Goal: Transaction & Acquisition: Purchase product/service

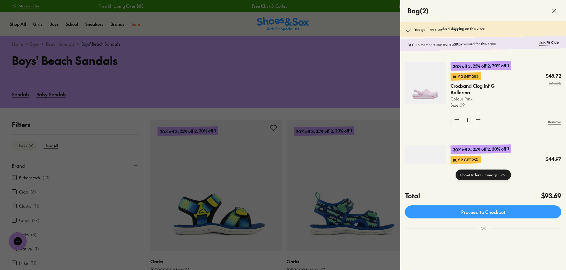
click at [555, 14] on icon at bounding box center [554, 10] width 7 height 7
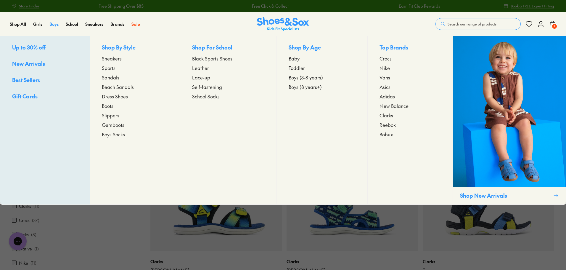
click at [55, 24] on span "Boys" at bounding box center [53, 24] width 9 height 6
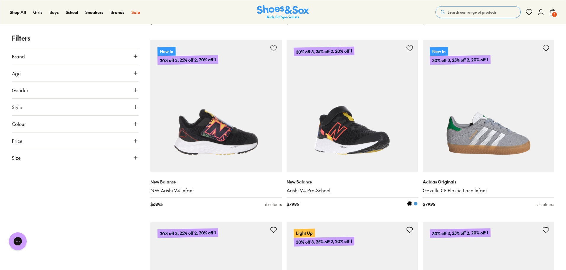
scroll to position [991, 0]
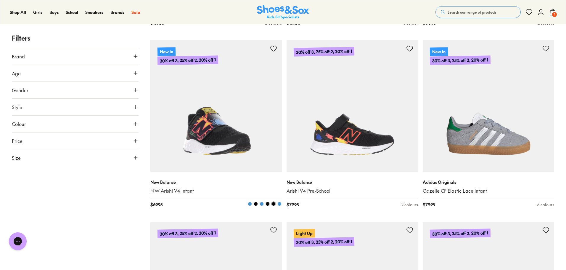
click at [209, 129] on img at bounding box center [215, 105] width 131 height 131
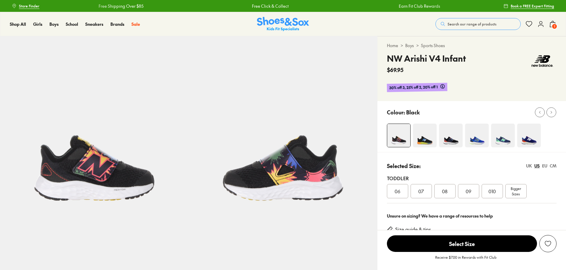
select select "*"
click at [447, 190] on span "08" at bounding box center [445, 190] width 6 height 7
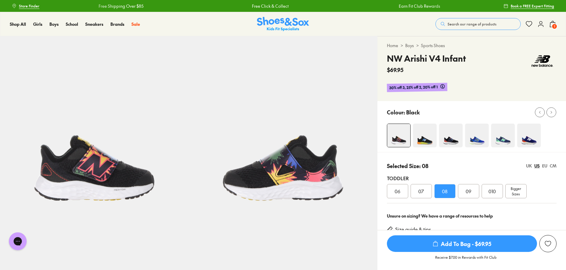
click at [497, 141] on img at bounding box center [503, 135] width 24 height 24
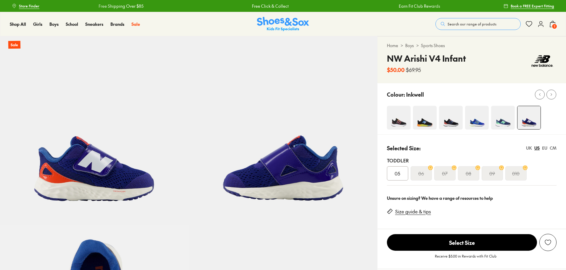
select select "*"
click at [398, 119] on img at bounding box center [399, 118] width 24 height 24
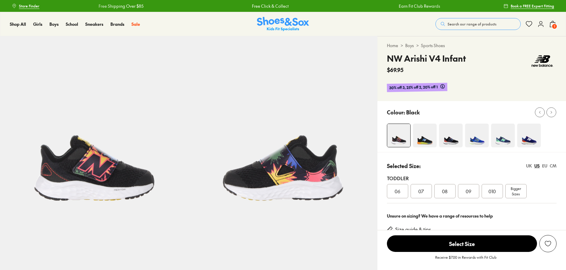
select select "*"
click at [450, 193] on div "08" at bounding box center [444, 191] width 21 height 14
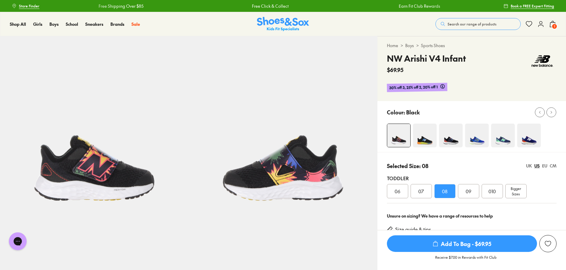
click at [478, 246] on span "Add To Bag - $69.95" at bounding box center [462, 243] width 150 height 17
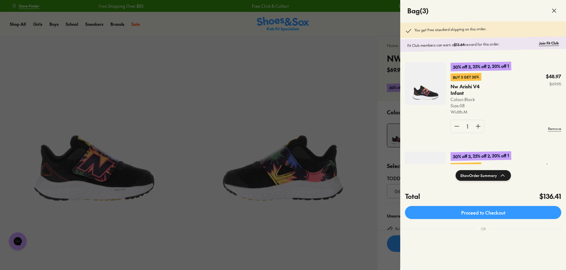
scroll to position [0, 0]
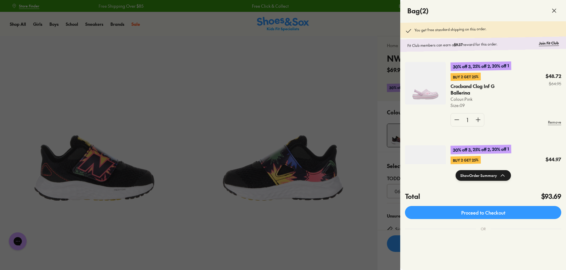
click at [323, 215] on div at bounding box center [283, 135] width 566 height 270
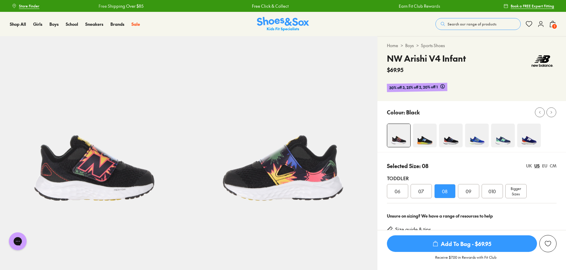
click at [475, 27] on button "Search our range of products" at bounding box center [477, 24] width 85 height 12
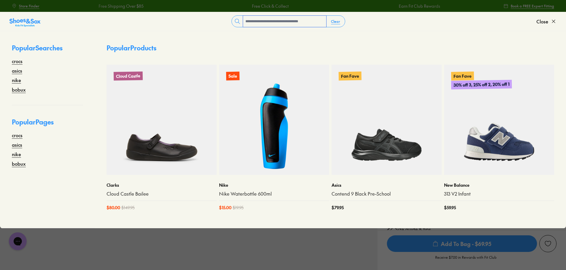
click at [282, 24] on input "text" at bounding box center [284, 21] width 83 height 11
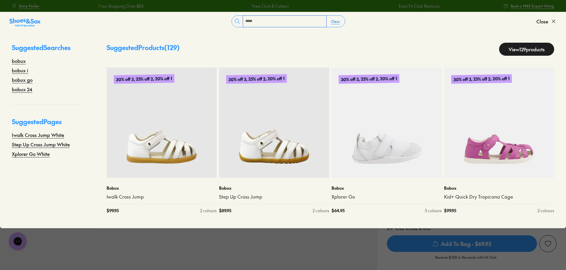
type input "*****"
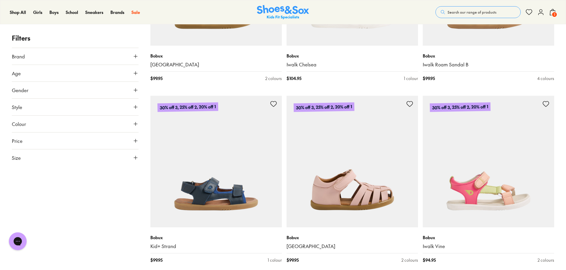
scroll to position [1807, 0]
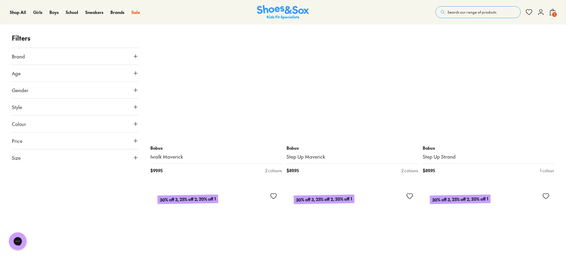
scroll to position [2804, 0]
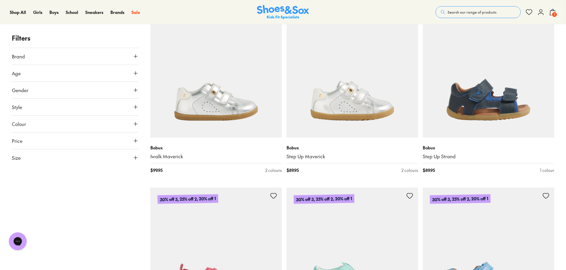
click at [135, 73] on icon at bounding box center [136, 73] width 6 height 6
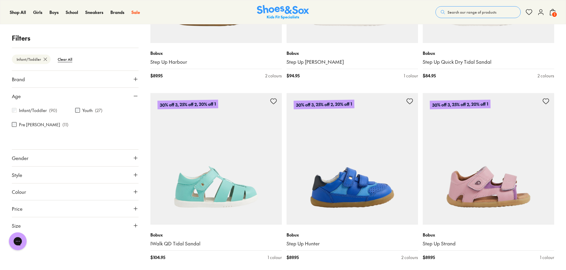
scroll to position [1809, 0]
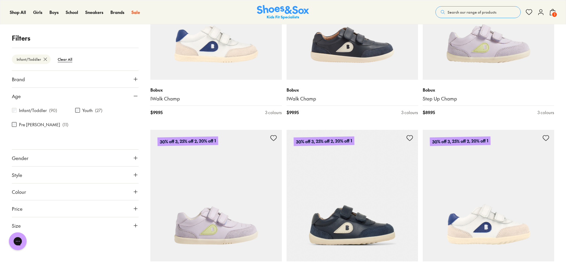
scroll to position [2681, 0]
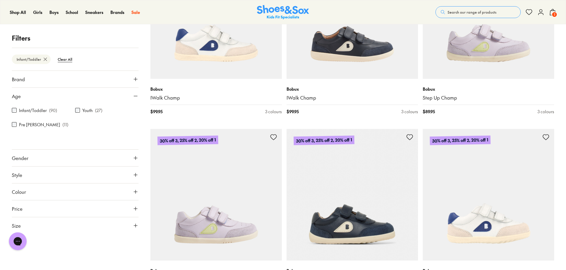
click at [136, 224] on icon at bounding box center [136, 225] width 6 height 6
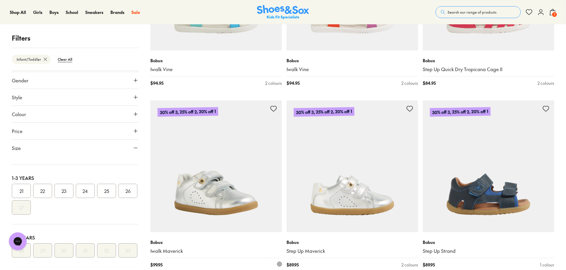
scroll to position [2165, 0]
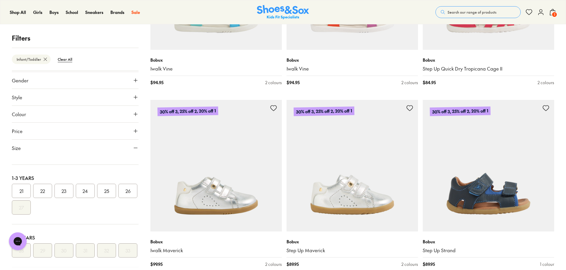
click at [107, 192] on button "25" at bounding box center [106, 191] width 19 height 14
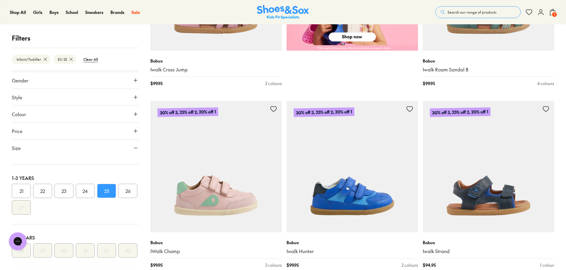
scroll to position [353, 0]
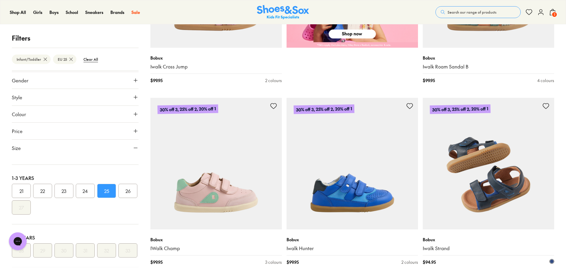
click at [506, 186] on img at bounding box center [488, 163] width 131 height 131
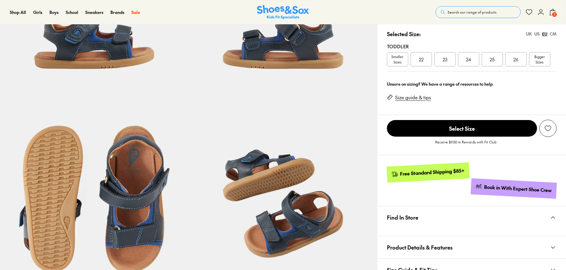
scroll to position [132, 0]
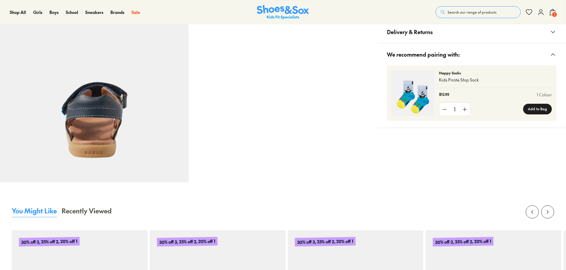
select select "*"
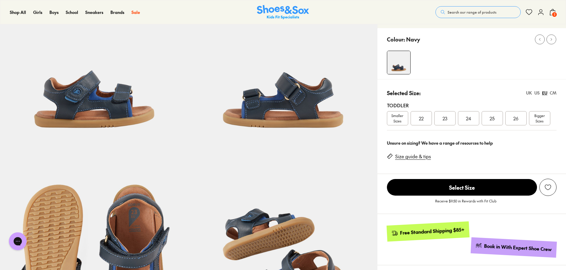
scroll to position [0, 0]
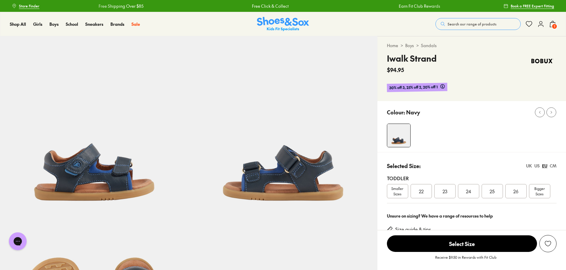
click at [490, 187] on div "25" at bounding box center [492, 191] width 21 height 14
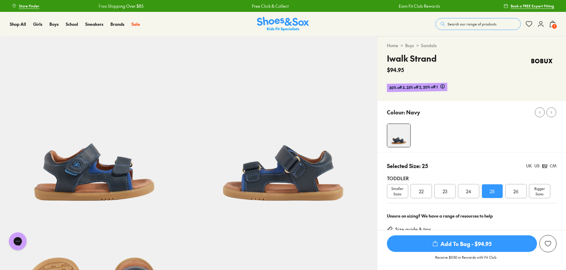
click at [471, 190] on span "24" at bounding box center [468, 190] width 5 height 7
click at [539, 165] on div "US" at bounding box center [536, 166] width 5 height 6
click at [473, 190] on div "07.5" at bounding box center [468, 191] width 21 height 14
click at [491, 193] on span "08" at bounding box center [492, 190] width 6 height 7
click at [473, 188] on div "07.5" at bounding box center [468, 191] width 21 height 14
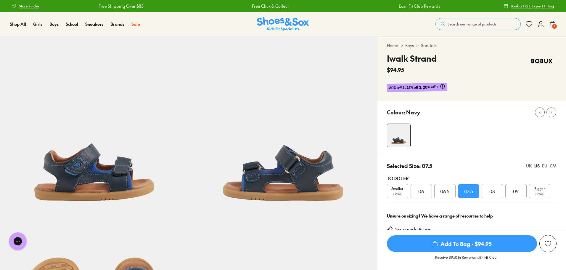
click at [482, 246] on span "Add To Bag - $94.95" at bounding box center [462, 243] width 150 height 17
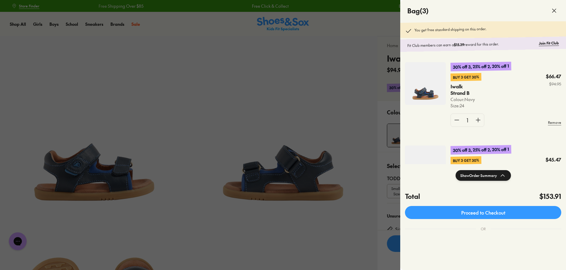
click at [555, 10] on icon at bounding box center [554, 10] width 7 height 7
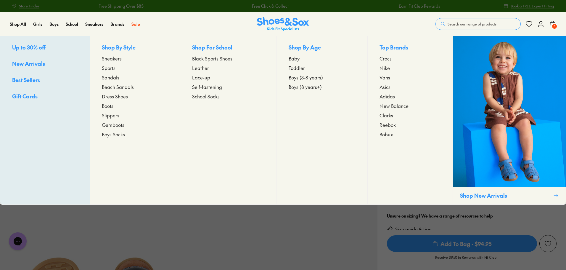
click at [383, 58] on span "Crocs" at bounding box center [386, 58] width 12 height 7
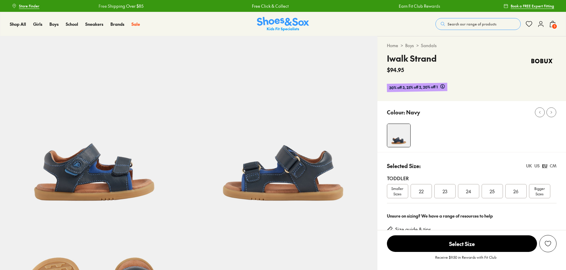
select select "*"
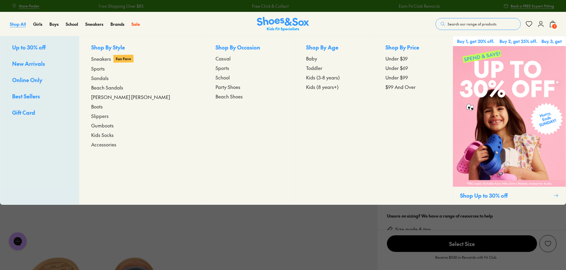
click at [16, 25] on span "Shop All" at bounding box center [18, 24] width 16 height 6
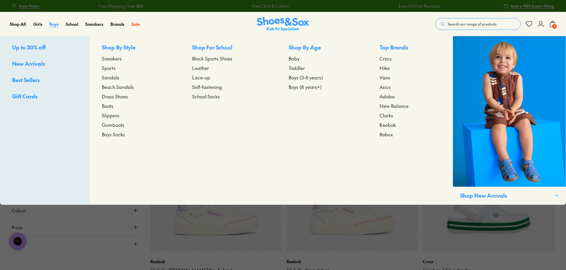
click at [54, 24] on span "Boys" at bounding box center [53, 24] width 9 height 6
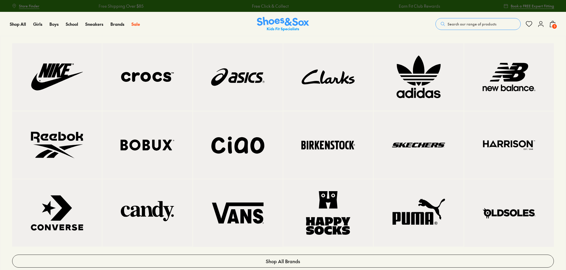
click at [332, 82] on img at bounding box center [328, 77] width 66 height 44
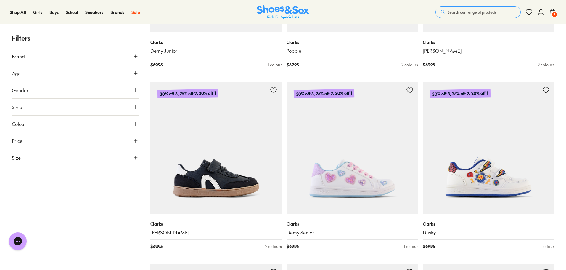
scroll to position [1519, 0]
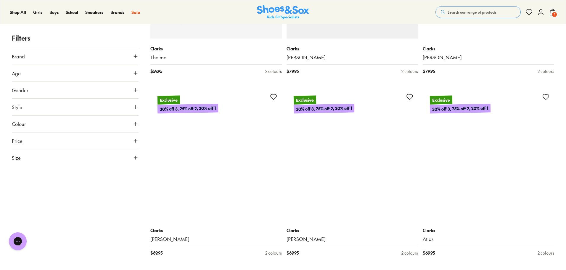
scroll to position [2027, 0]
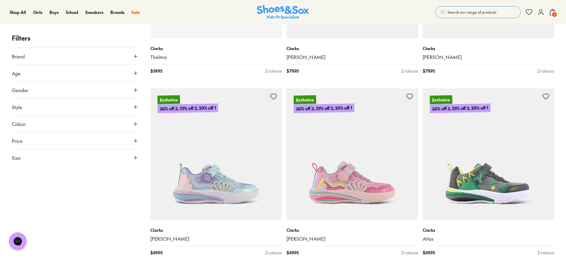
click at [47, 93] on button "Gender" at bounding box center [75, 90] width 127 height 17
click at [77, 108] on label "Boys" at bounding box center [75, 107] width 25 height 11
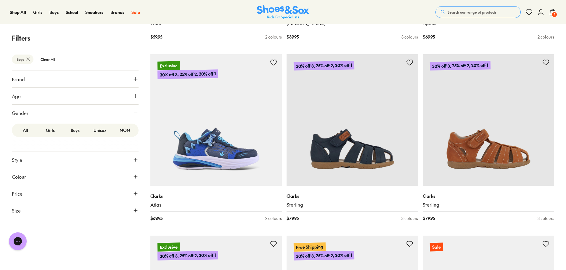
scroll to position [1155, 0]
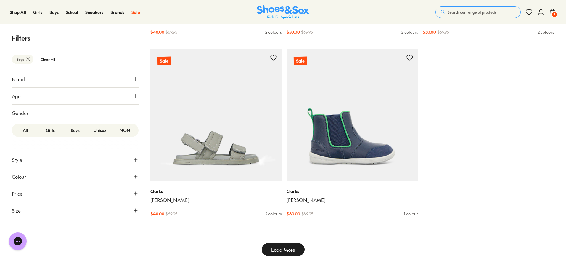
scroll to position [1885, 0]
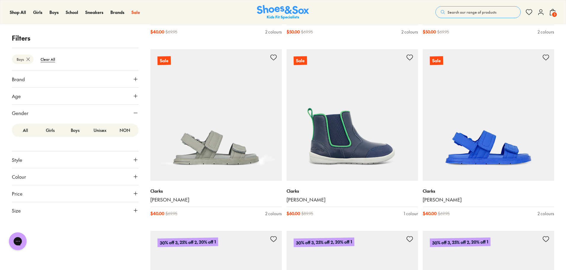
click at [552, 15] on span "3" at bounding box center [555, 15] width 6 height 6
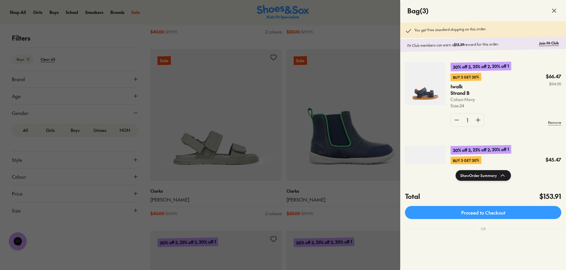
click at [554, 14] on icon at bounding box center [554, 10] width 7 height 7
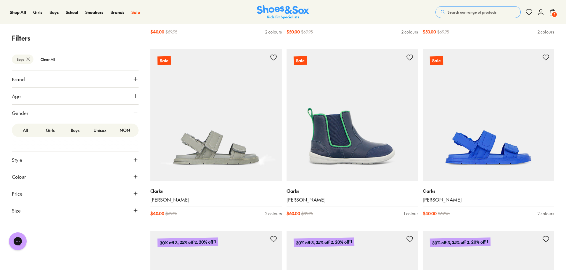
click at [554, 14] on span "3" at bounding box center [555, 15] width 6 height 6
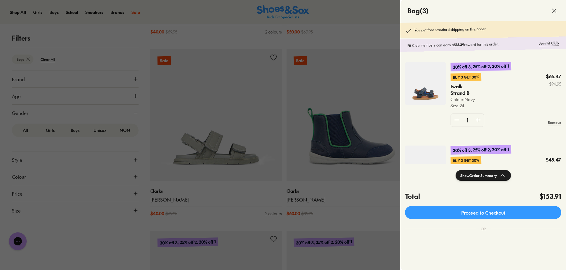
click at [426, 95] on img at bounding box center [425, 83] width 41 height 43
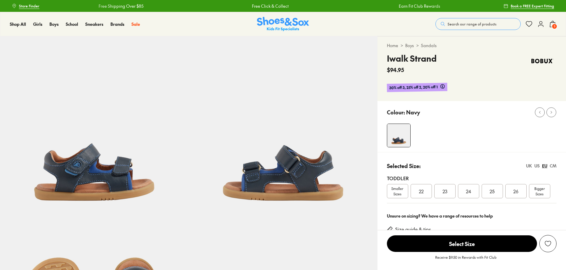
select select "*"
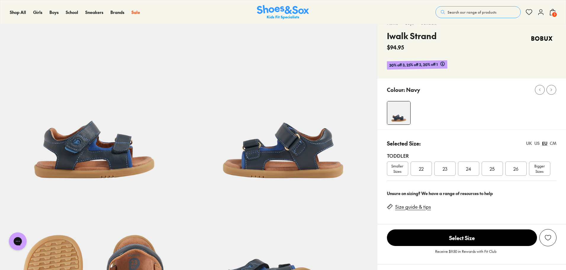
scroll to position [22, 0]
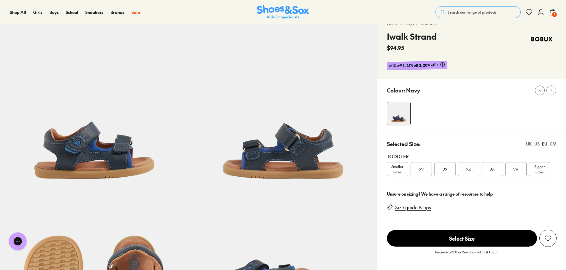
click at [536, 144] on div "US" at bounding box center [536, 144] width 5 height 6
click at [494, 168] on span "08" at bounding box center [492, 168] width 6 height 7
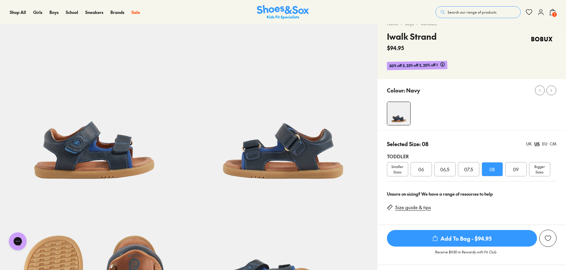
click at [544, 143] on div "EU" at bounding box center [544, 144] width 5 height 6
click at [481, 237] on span "Add To Bag - $94.95" at bounding box center [462, 238] width 150 height 17
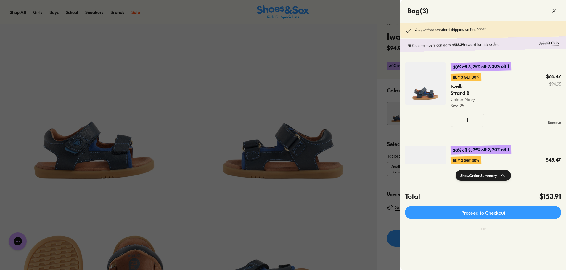
drag, startPoint x: 509, startPoint y: 242, endPoint x: 550, endPoint y: 226, distance: 43.9
click at [550, 226] on div "OR" at bounding box center [483, 228] width 166 height 15
drag, startPoint x: 490, startPoint y: 245, endPoint x: 517, endPoint y: 230, distance: 31.1
drag, startPoint x: 517, startPoint y: 230, endPoint x: 502, endPoint y: 241, distance: 18.7
click at [406, 241] on shop-pay-wallet-button at bounding box center [405, 239] width 1 height 7
